Goal: Transaction & Acquisition: Purchase product/service

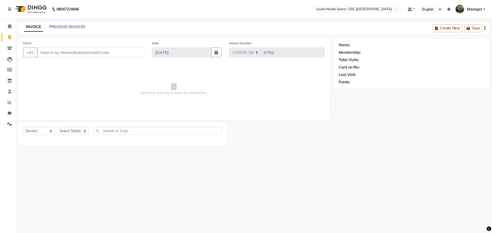
select select "8587"
select select "service"
click at [13, 46] on span at bounding box center [9, 48] width 9 height 6
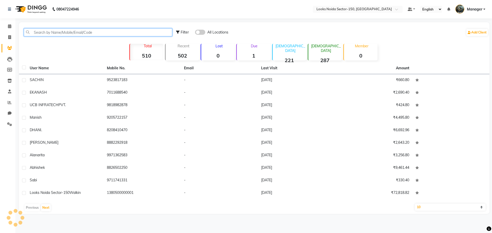
click at [70, 33] on input "text" at bounding box center [98, 32] width 148 height 8
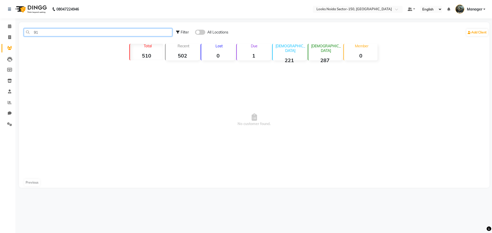
type input "9"
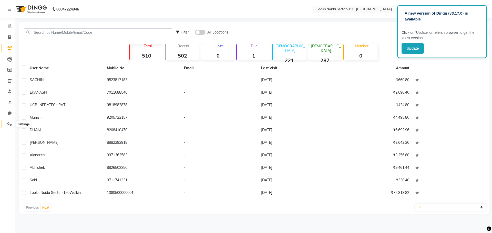
click at [12, 124] on icon at bounding box center [9, 124] width 5 height 4
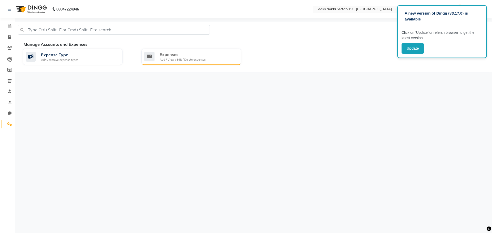
click at [203, 58] on div "Add / View / Edit / Delete expenses" at bounding box center [183, 60] width 46 height 4
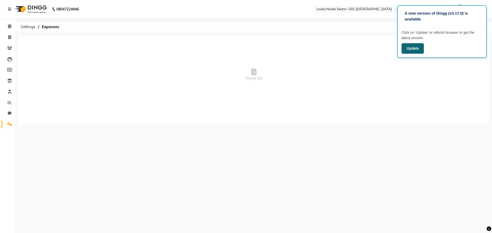
click at [411, 47] on button "Update" at bounding box center [412, 48] width 22 height 10
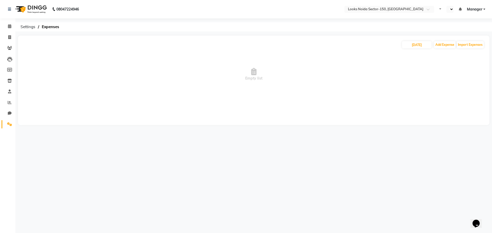
select select "en"
click at [418, 43] on input "[DATE]" at bounding box center [416, 44] width 29 height 7
select select "9"
select select "2025"
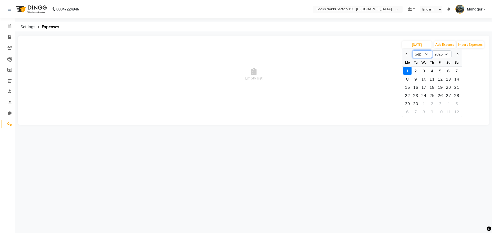
click at [418, 53] on select "Jan Feb Mar Apr May Jun Jul Aug Sep Oct Nov Dec" at bounding box center [421, 54] width 19 height 8
select select "8"
click at [412, 50] on select "Jan Feb Mar Apr May Jun Jul Aug Sep Oct Nov Dec" at bounding box center [421, 54] width 19 height 8
click at [354, 99] on span "Empty list" at bounding box center [253, 74] width 461 height 51
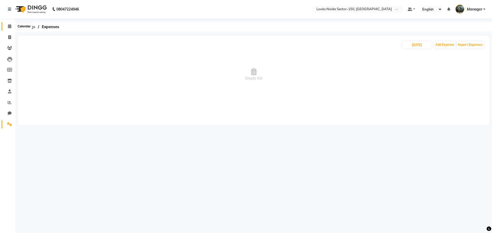
click at [9, 27] on icon at bounding box center [9, 26] width 3 height 4
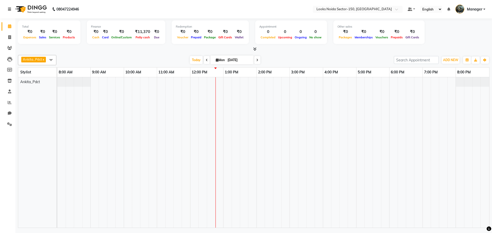
click at [12, 10] on link at bounding box center [10, 9] width 5 height 14
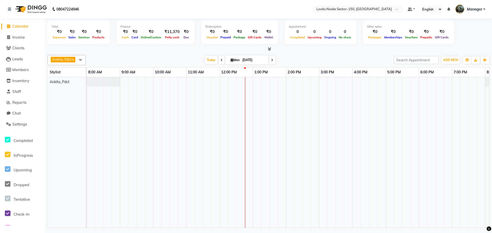
click at [21, 27] on span "Calendar" at bounding box center [20, 26] width 16 height 5
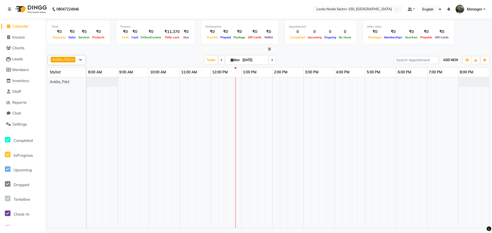
click at [451, 61] on span "ADD NEW" at bounding box center [450, 60] width 15 height 4
click at [441, 83] on link "Add Expense" at bounding box center [438, 83] width 40 height 7
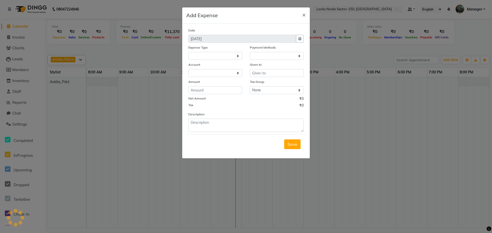
select select "1"
select select "7800"
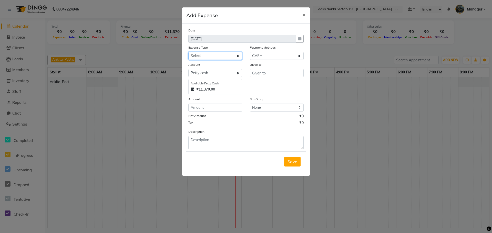
click at [227, 56] on select "Select Bank Deposit Blinkit Cash Handover Client ordered food Client Refund Agn…" at bounding box center [215, 56] width 54 height 8
select select "24076"
click at [188, 52] on select "Select Bank Deposit Blinkit Cash Handover Client ordered food Client Refund Agn…" at bounding box center [215, 56] width 54 height 8
click at [234, 106] on input "number" at bounding box center [215, 108] width 54 height 8
type input "150"
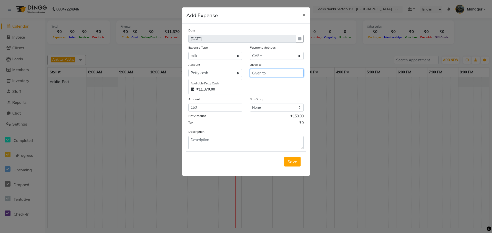
click at [264, 70] on input "text" at bounding box center [277, 73] width 54 height 8
click at [271, 92] on ngb-highlight "C ounter_Sales" at bounding box center [270, 92] width 28 height 5
type input "Counter_Sales"
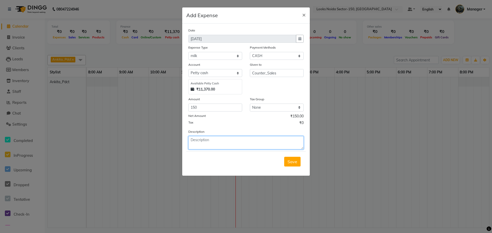
click at [213, 145] on textarea at bounding box center [245, 142] width 115 height 13
type textarea "milk and ginger"
click at [294, 159] on button "Save" at bounding box center [292, 162] width 16 height 10
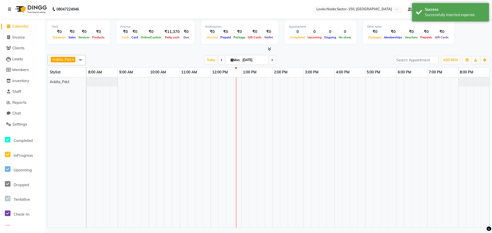
click at [9, 8] on icon at bounding box center [9, 9] width 3 height 4
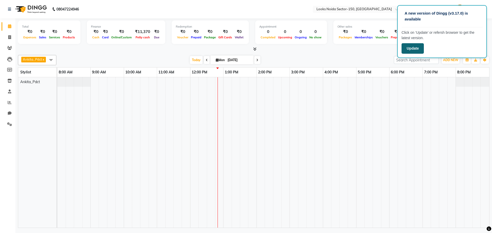
click at [413, 49] on button "Update" at bounding box center [412, 48] width 22 height 10
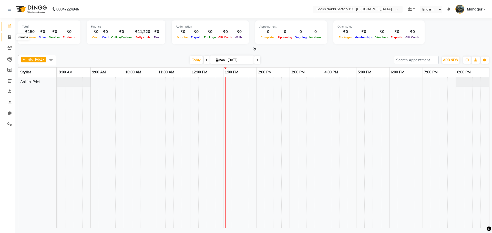
click at [8, 36] on span at bounding box center [9, 38] width 9 height 6
select select "service"
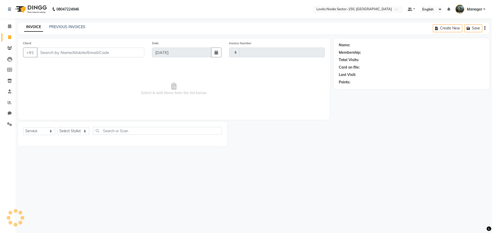
type input "0782"
select select "8587"
click at [93, 54] on input "Client" at bounding box center [90, 53] width 107 height 10
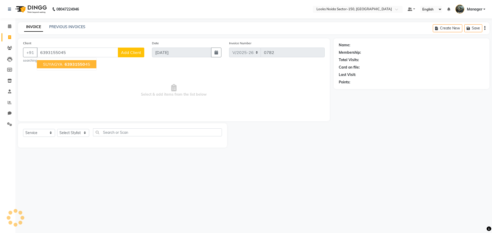
type input "6393155045"
select select "1: Object"
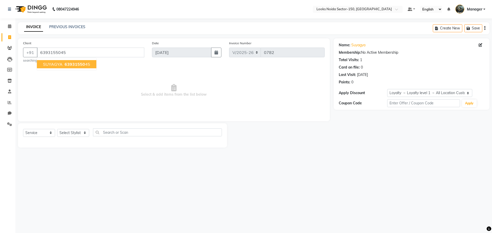
click at [72, 64] on span "63931550" at bounding box center [75, 64] width 20 height 5
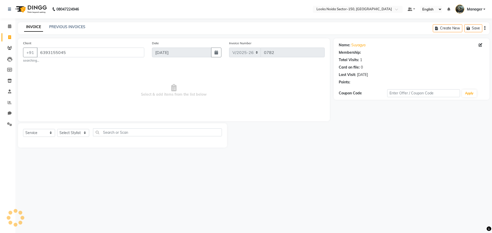
select select "1: Object"
click at [82, 132] on select "Select Stylist Amir_BRB Ankita_Pdct Arshad Counter_Sales Deepa Farman_BRB Jawed…" at bounding box center [73, 133] width 32 height 8
select select "85538"
click at [57, 129] on select "Select Stylist Amir_BRB Ankita_Pdct Arshad Counter_Sales Deepa Farman_BRB Jawed…" at bounding box center [73, 133] width 32 height 8
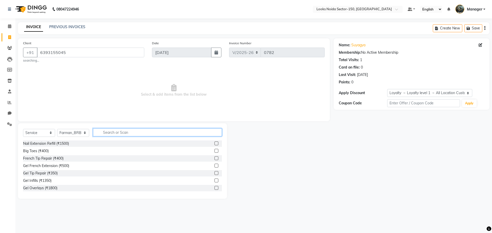
click at [140, 130] on input "text" at bounding box center [157, 133] width 129 height 8
type input "cut"
click at [214, 150] on label at bounding box center [216, 151] width 4 height 4
click at [214, 150] on input "checkbox" at bounding box center [215, 151] width 3 height 3
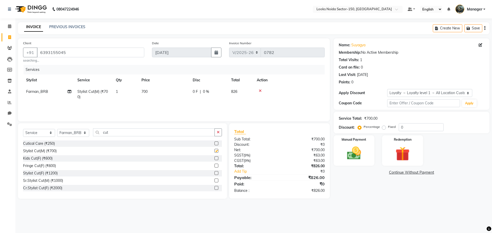
checkbox input "false"
drag, startPoint x: 111, startPoint y: 133, endPoint x: 72, endPoint y: 137, distance: 38.6
click at [72, 137] on div "Select Service Product Membership Package Voucher Prepaid Gift Card Select Styl…" at bounding box center [122, 135] width 199 height 12
type input "bear"
click at [217, 144] on label at bounding box center [216, 144] width 4 height 4
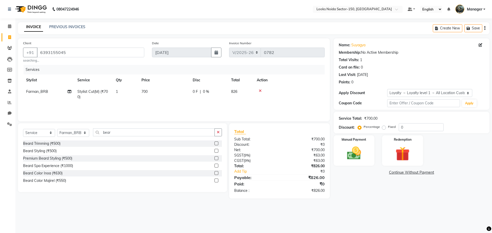
click at [217, 144] on input "checkbox" at bounding box center [215, 143] width 3 height 3
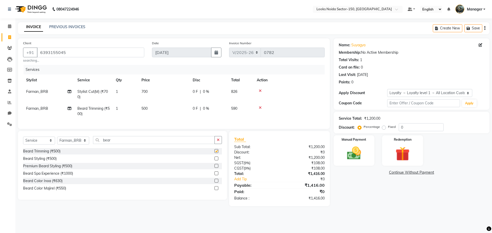
checkbox input "false"
drag, startPoint x: 405, startPoint y: 128, endPoint x: 380, endPoint y: 131, distance: 25.4
click at [380, 131] on div "Percentage Fixed 0" at bounding box center [401, 127] width 85 height 8
type input "20"
click at [353, 156] on img at bounding box center [354, 153] width 24 height 17
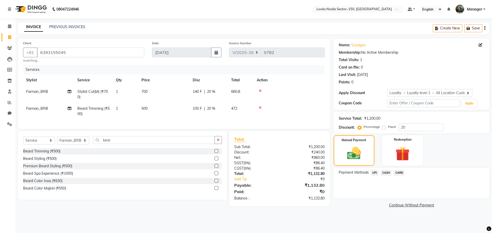
click at [385, 173] on span "CASH" at bounding box center [385, 173] width 11 height 6
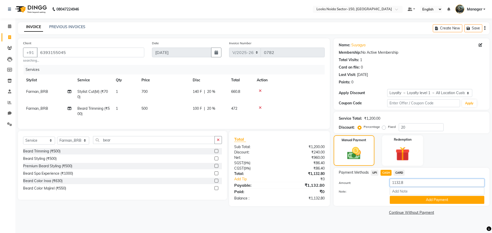
click at [373, 193] on div "Amount: 1132.8 Note: Add Payment" at bounding box center [411, 191] width 145 height 25
type input "1000"
click at [419, 199] on button "Add Payment" at bounding box center [436, 200] width 94 height 8
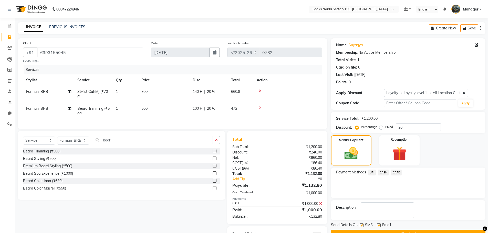
click at [371, 173] on span "UPI" at bounding box center [372, 173] width 8 height 6
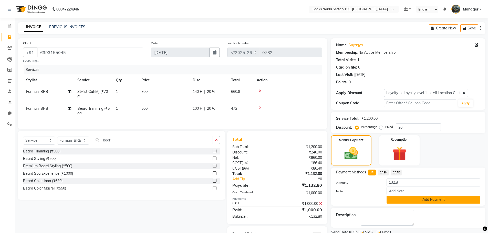
click at [402, 198] on button "Add Payment" at bounding box center [433, 200] width 94 height 8
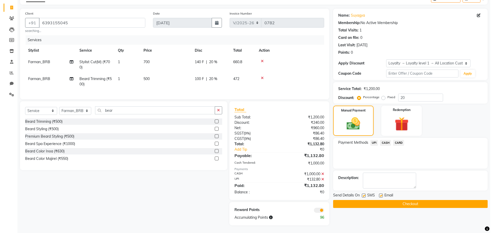
scroll to position [34, 0]
click at [320, 211] on span at bounding box center [317, 210] width 10 height 5
click at [322, 211] on input "checkbox" at bounding box center [322, 211] width 0 height 0
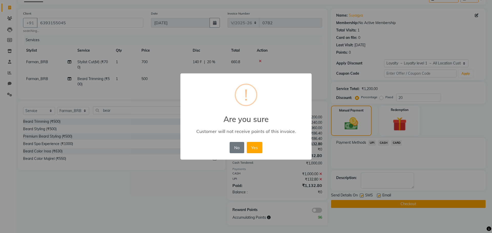
drag, startPoint x: 256, startPoint y: 149, endPoint x: 263, endPoint y: 151, distance: 7.3
click at [256, 150] on button "Yes" at bounding box center [255, 147] width 16 height 11
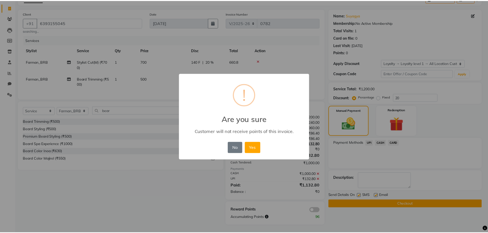
scroll to position [26, 0]
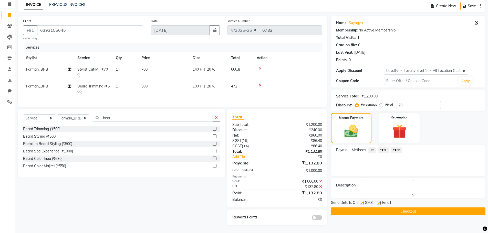
click at [361, 201] on label at bounding box center [362, 203] width 4 height 4
click at [361, 202] on input "checkbox" at bounding box center [361, 203] width 3 height 3
checkbox input "false"
click at [379, 201] on label at bounding box center [379, 203] width 4 height 4
click at [379, 202] on input "checkbox" at bounding box center [378, 203] width 3 height 3
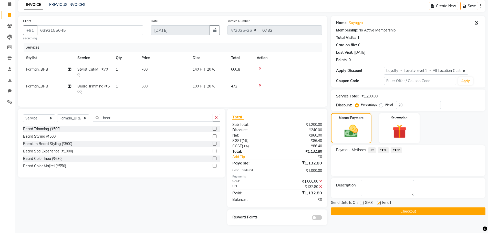
checkbox input "false"
click at [362, 201] on label at bounding box center [362, 203] width 4 height 4
click at [362, 202] on input "checkbox" at bounding box center [361, 203] width 3 height 3
checkbox input "true"
click at [382, 208] on button "Checkout" at bounding box center [408, 212] width 154 height 8
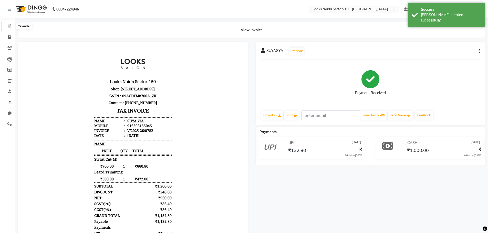
click at [9, 27] on icon at bounding box center [9, 26] width 3 height 4
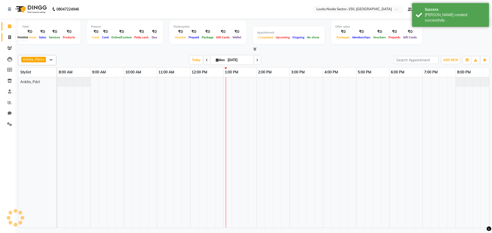
click at [11, 37] on span at bounding box center [9, 38] width 9 height 6
select select "service"
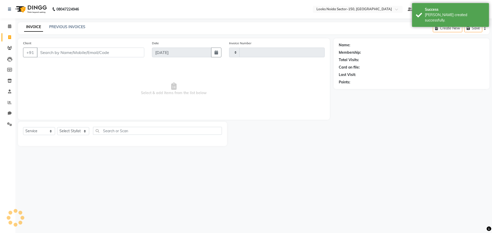
type input "0783"
select select "8587"
click at [56, 53] on input "Client" at bounding box center [90, 53] width 107 height 10
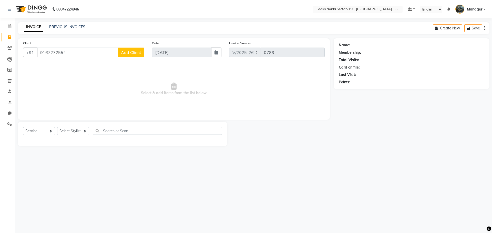
type input "9167272554"
click at [127, 53] on span "Add Client" at bounding box center [131, 52] width 20 height 5
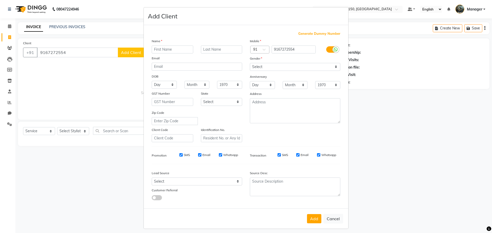
click at [186, 49] on input "text" at bounding box center [172, 50] width 41 height 8
type input "nitika"
click at [226, 50] on input "text" at bounding box center [221, 50] width 41 height 8
type input "jain"
click at [287, 67] on select "Select Male Female Other Prefer Not To Say" at bounding box center [295, 67] width 90 height 8
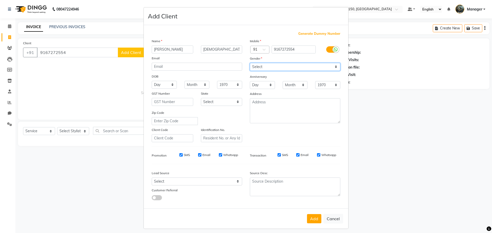
select select "female"
click at [250, 63] on select "Select Male Female Other Prefer Not To Say" at bounding box center [295, 67] width 90 height 8
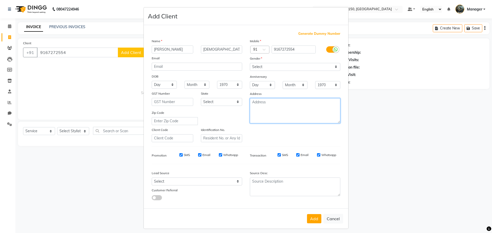
click at [289, 110] on textarea at bounding box center [295, 110] width 90 height 25
type textarea "looks 150"
click at [313, 218] on button "Add" at bounding box center [314, 218] width 14 height 9
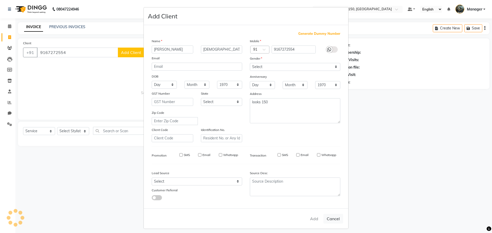
select select
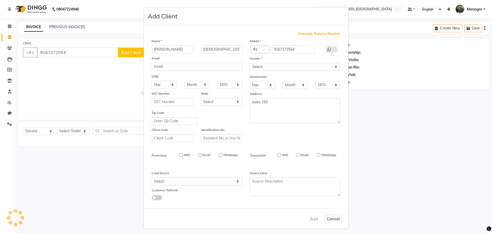
select select
checkbox input "false"
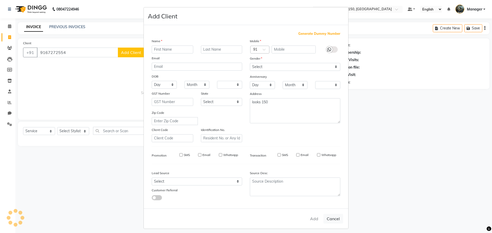
checkbox input "false"
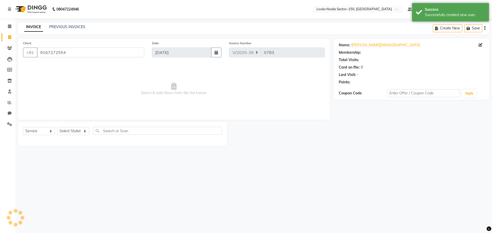
select select "1: Object"
click at [81, 131] on select "Select Stylist Amir_BRB Ankita_Pdct Arshad Counter_Sales Deepa Farman_BRB Jawed…" at bounding box center [73, 131] width 32 height 8
select select "85482"
click at [57, 127] on select "Select Stylist Amir_BRB Ankita_Pdct Arshad Counter_Sales Deepa Farman_BRB Jawed…" at bounding box center [73, 131] width 32 height 8
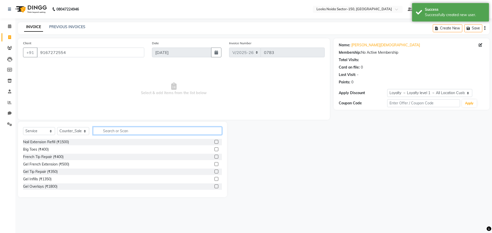
click at [122, 129] on input "text" at bounding box center [157, 131] width 129 height 8
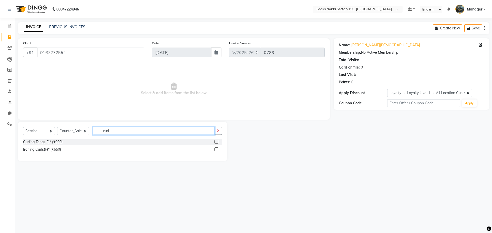
type input "curl"
drag, startPoint x: 216, startPoint y: 150, endPoint x: 218, endPoint y: 125, distance: 24.7
click at [216, 150] on label at bounding box center [216, 149] width 4 height 4
click at [216, 150] on input "checkbox" at bounding box center [215, 149] width 3 height 3
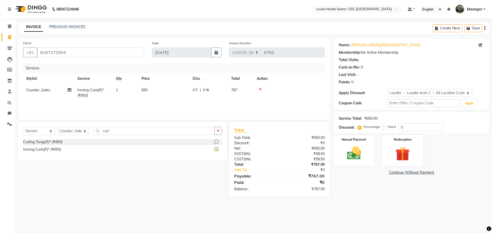
checkbox input "false"
click at [144, 89] on span "650" at bounding box center [144, 90] width 6 height 5
select select "85482"
drag, startPoint x: 144, startPoint y: 89, endPoint x: 135, endPoint y: 94, distance: 10.4
click at [135, 94] on tr "Amir_BRB Ankita_Pdct Arshad Counter_Sales Deepa Farman_BRB Jawed Kaushal Manage…" at bounding box center [173, 94] width 301 height 19
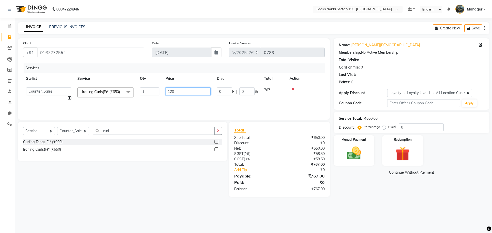
type input "1200"
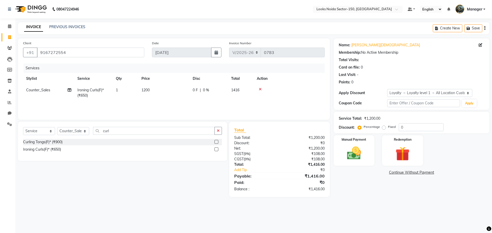
click at [140, 101] on div "Services Stylist Service Qty Price Disc Total Action Counter_Sales Ironing Curl…" at bounding box center [173, 89] width 301 height 51
click at [383, 130] on div "Percentage Fixed 0" at bounding box center [401, 127] width 85 height 8
type input "20"
click at [364, 158] on img at bounding box center [354, 153] width 24 height 17
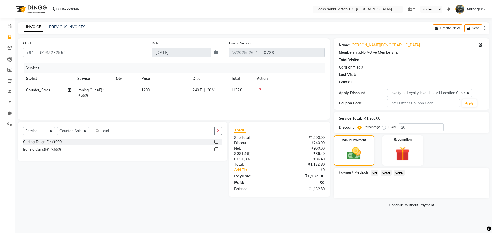
click at [375, 173] on span "UPI" at bounding box center [375, 173] width 8 height 6
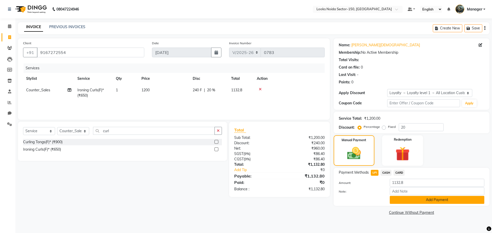
click at [406, 198] on button "Add Payment" at bounding box center [436, 200] width 94 height 8
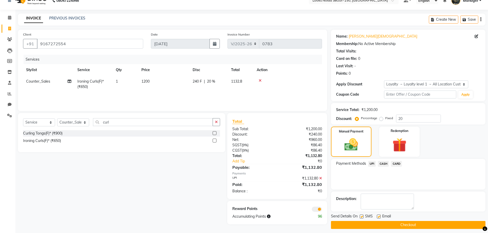
scroll to position [12, 0]
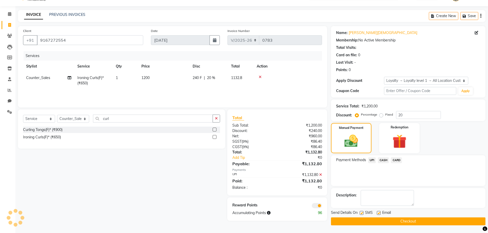
click at [319, 205] on span at bounding box center [317, 205] width 10 height 5
click at [322, 207] on input "checkbox" at bounding box center [322, 207] width 0 height 0
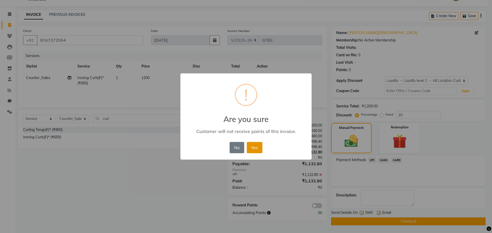
click at [254, 146] on button "Yes" at bounding box center [255, 147] width 16 height 11
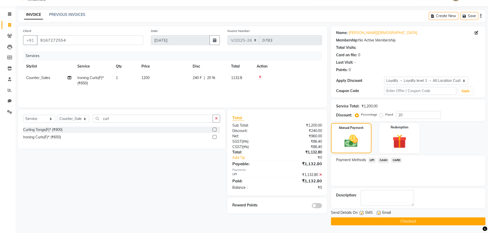
click at [378, 212] on label at bounding box center [379, 213] width 4 height 4
click at [378, 212] on input "checkbox" at bounding box center [378, 213] width 3 height 3
checkbox input "false"
click at [321, 175] on icon at bounding box center [320, 175] width 3 height 4
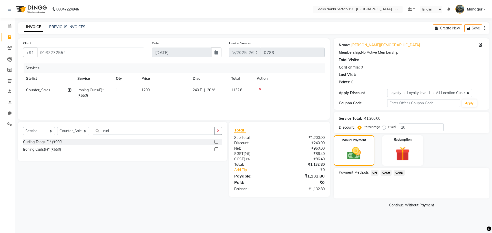
click at [384, 172] on span "CASH" at bounding box center [385, 173] width 11 height 6
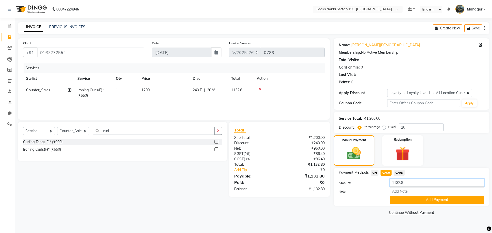
drag, startPoint x: 409, startPoint y: 181, endPoint x: 377, endPoint y: 187, distance: 32.2
click at [377, 187] on div "Amount: 1132.8" at bounding box center [411, 183] width 153 height 9
type input "1000"
click at [433, 203] on button "Add Payment" at bounding box center [436, 200] width 94 height 8
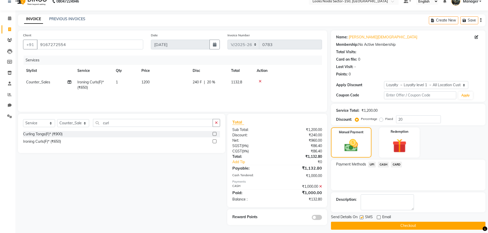
scroll to position [12, 0]
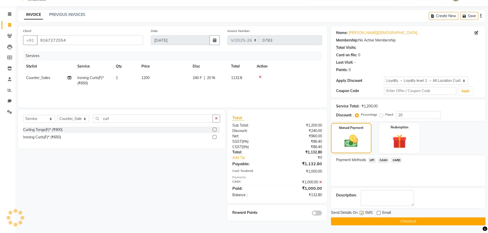
click at [373, 159] on span "UPI" at bounding box center [372, 160] width 8 height 6
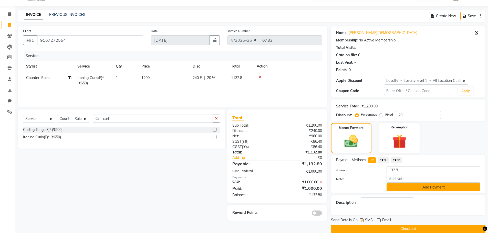
click at [403, 188] on button "Add Payment" at bounding box center [433, 188] width 94 height 8
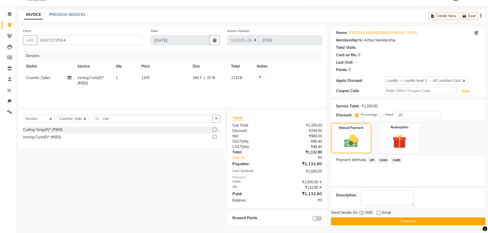
scroll to position [13, 0]
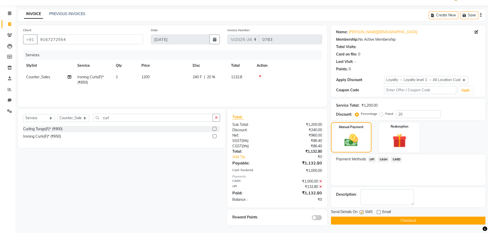
click at [369, 222] on button "Checkout" at bounding box center [408, 221] width 154 height 8
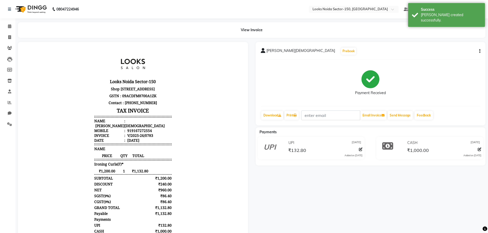
click at [8, 10] on div "08047224946" at bounding box center [43, 9] width 79 height 14
click at [9, 12] on link at bounding box center [10, 9] width 5 height 14
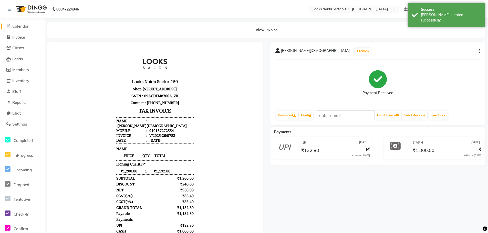
click at [16, 26] on span "Calendar" at bounding box center [20, 26] width 16 height 5
